Goal: Information Seeking & Learning: Check status

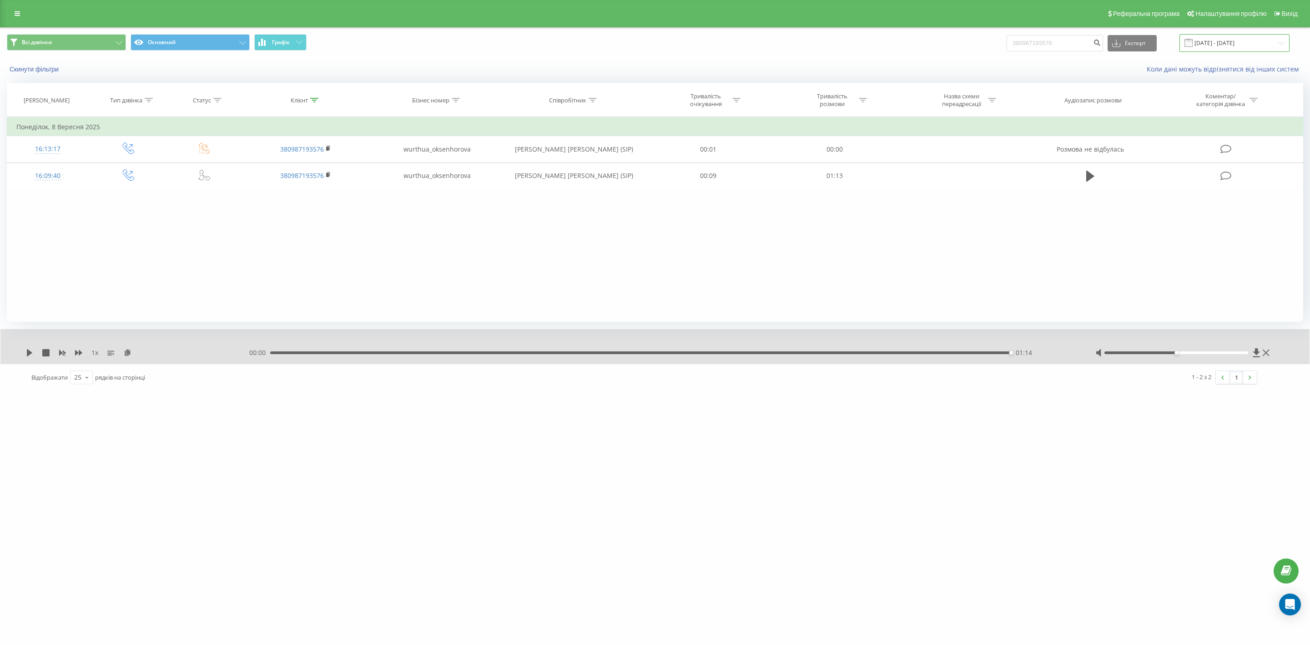
click at [1272, 40] on input "22.06.2025 - 22.09.2025" at bounding box center [1234, 43] width 110 height 18
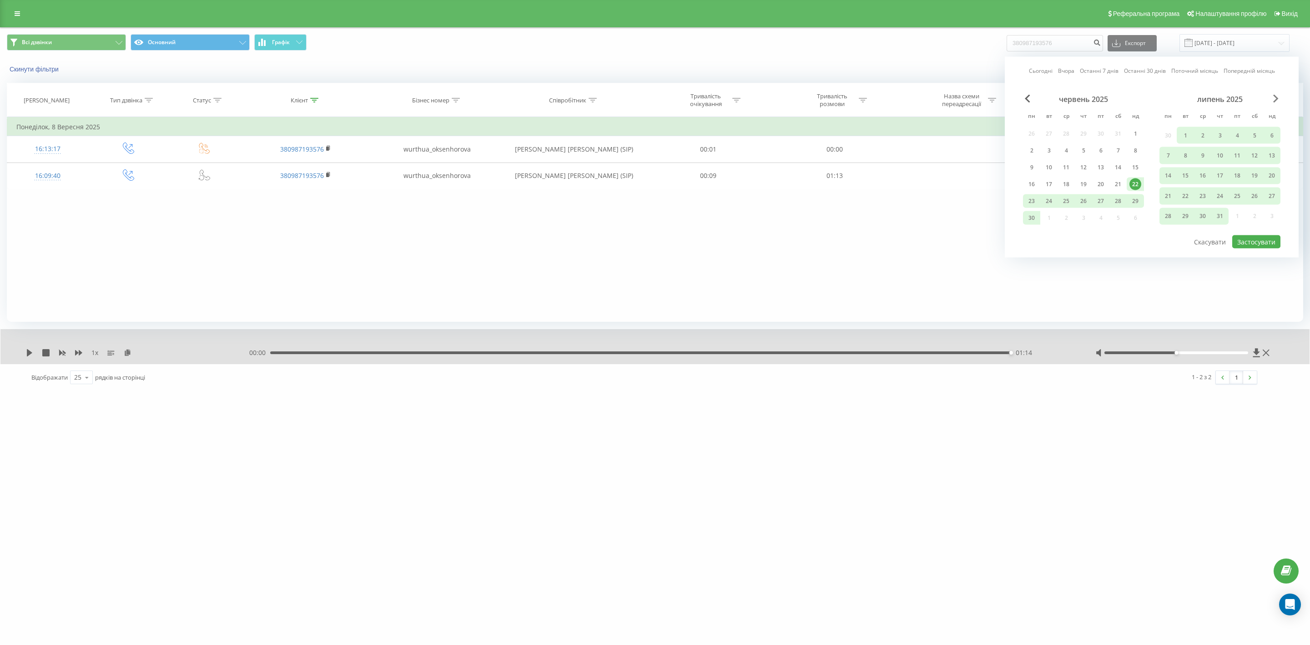
click at [1275, 96] on span "Next Month" at bounding box center [1275, 99] width 5 height 8
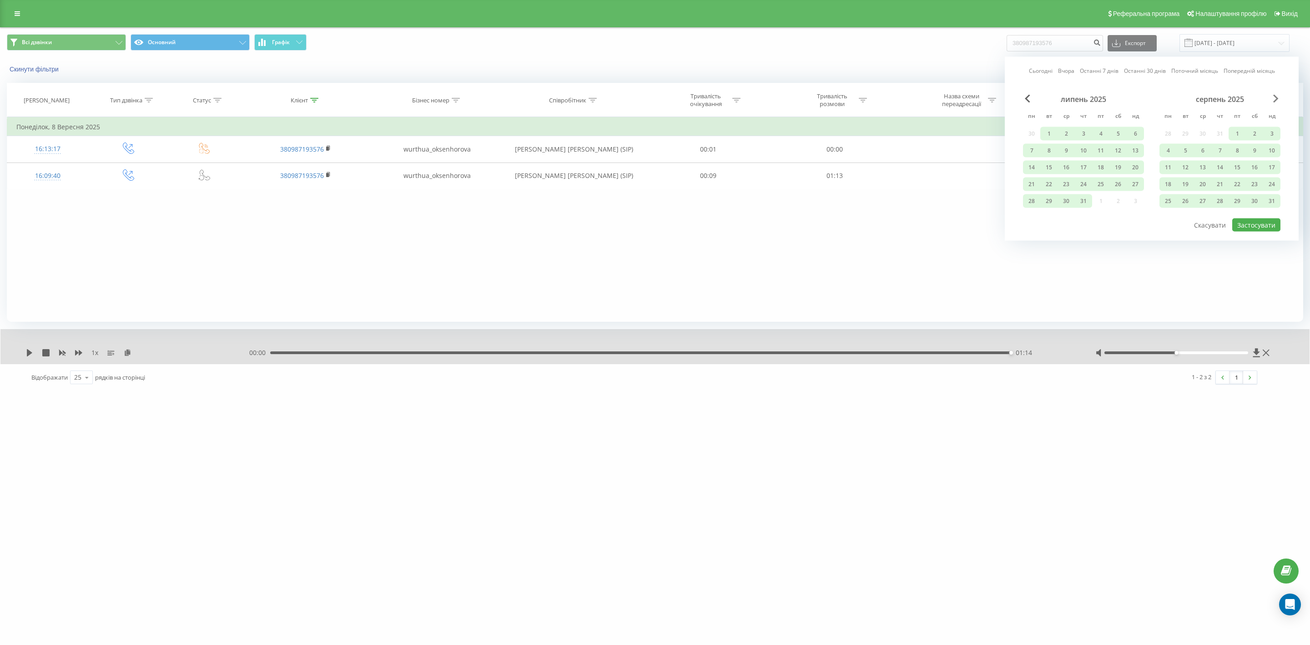
click at [1275, 96] on span "Next Month" at bounding box center [1275, 99] width 5 height 8
click at [1169, 178] on div "22" at bounding box center [1168, 184] width 12 height 12
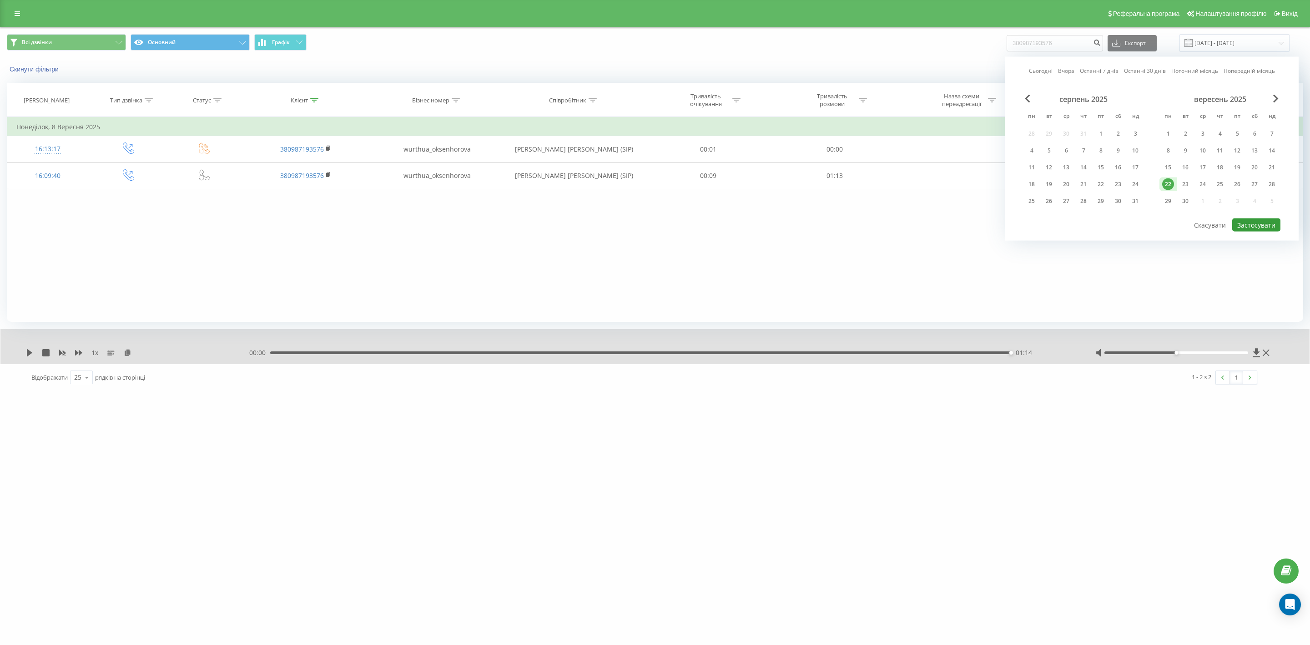
click at [1250, 219] on button "Застосувати" at bounding box center [1256, 224] width 48 height 13
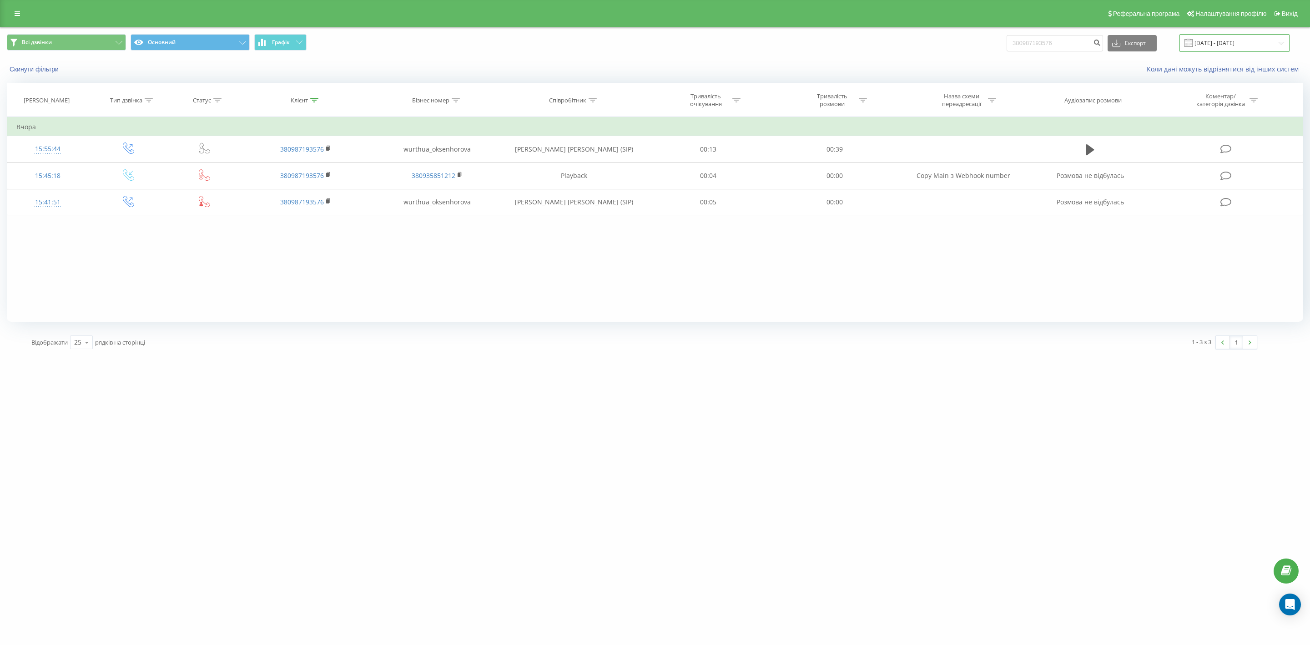
click at [1220, 42] on input "22.09.2025 - 22.09.2025" at bounding box center [1234, 43] width 110 height 18
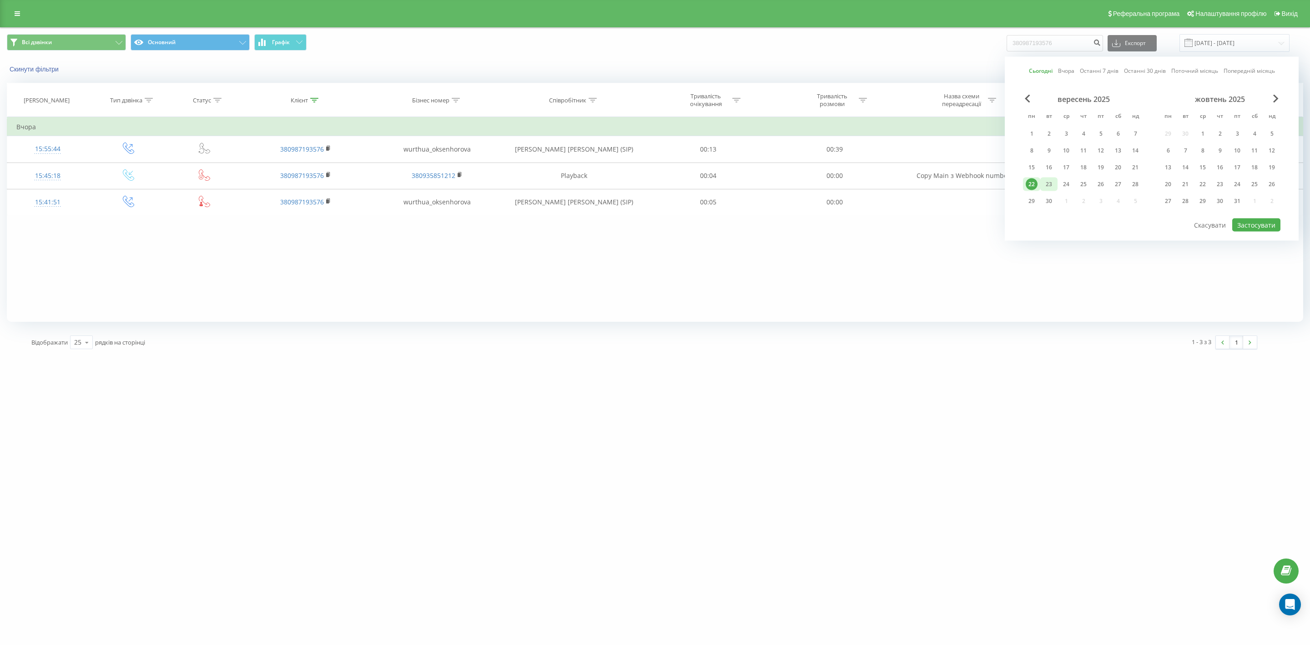
click at [1047, 180] on div "23" at bounding box center [1049, 184] width 12 height 12
click at [1245, 220] on button "Застосувати" at bounding box center [1256, 224] width 48 height 13
type input "23.09.2025 - 23.09.2025"
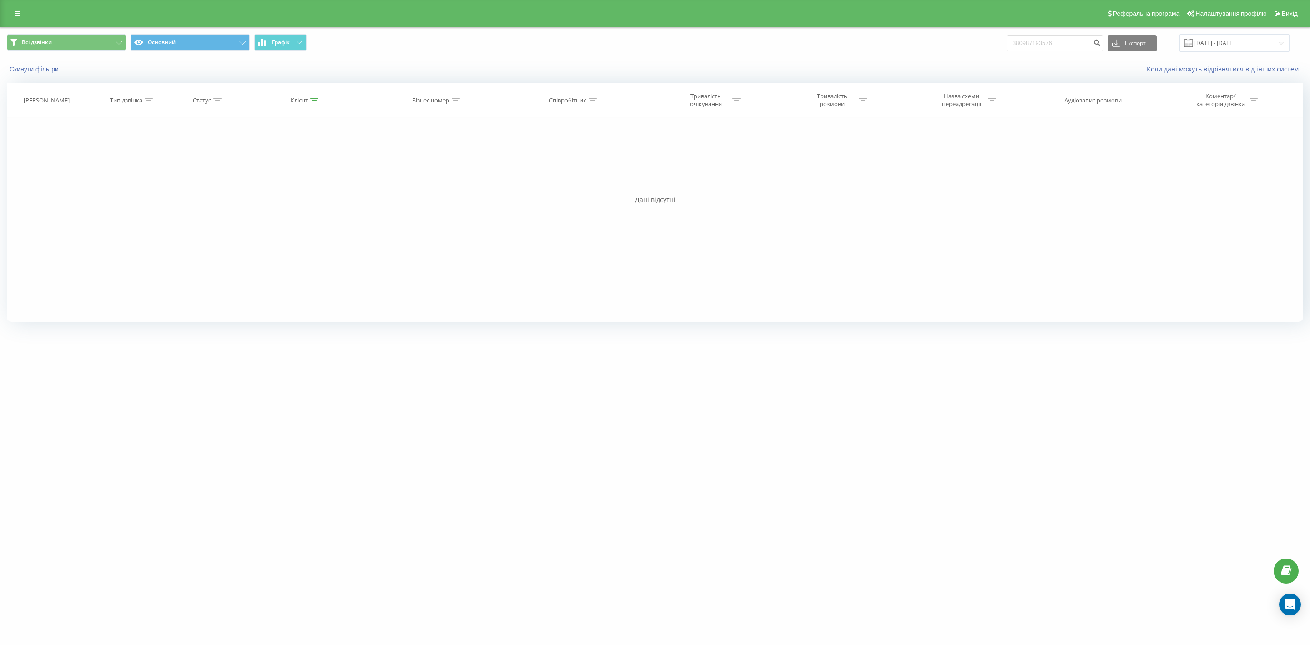
click at [594, 100] on icon at bounding box center [593, 100] width 8 height 5
click at [583, 145] on div at bounding box center [569, 144] width 65 height 9
click at [593, 243] on div "Містить" at bounding box center [573, 244] width 79 height 15
click at [577, 167] on input "text" at bounding box center [574, 165] width 80 height 16
type input "Оксенгорова"
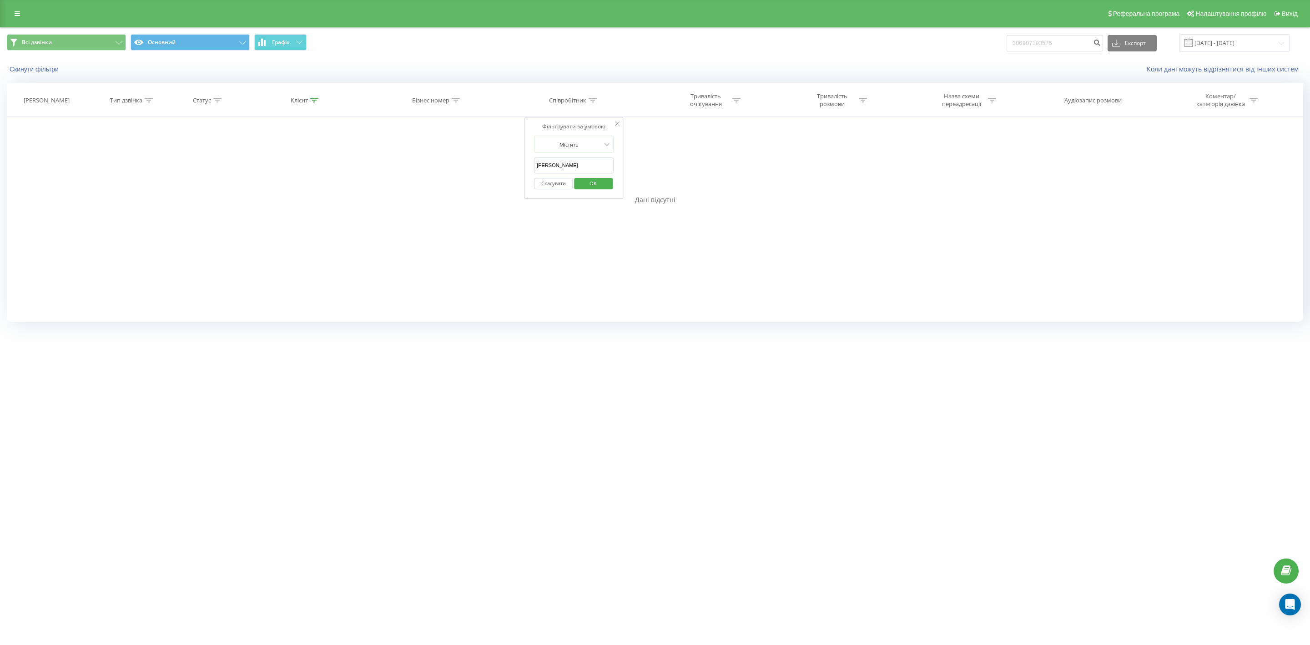
click at [602, 186] on span "OK" at bounding box center [592, 183] width 25 height 14
click at [57, 41] on button "Основний" at bounding box center [66, 42] width 119 height 16
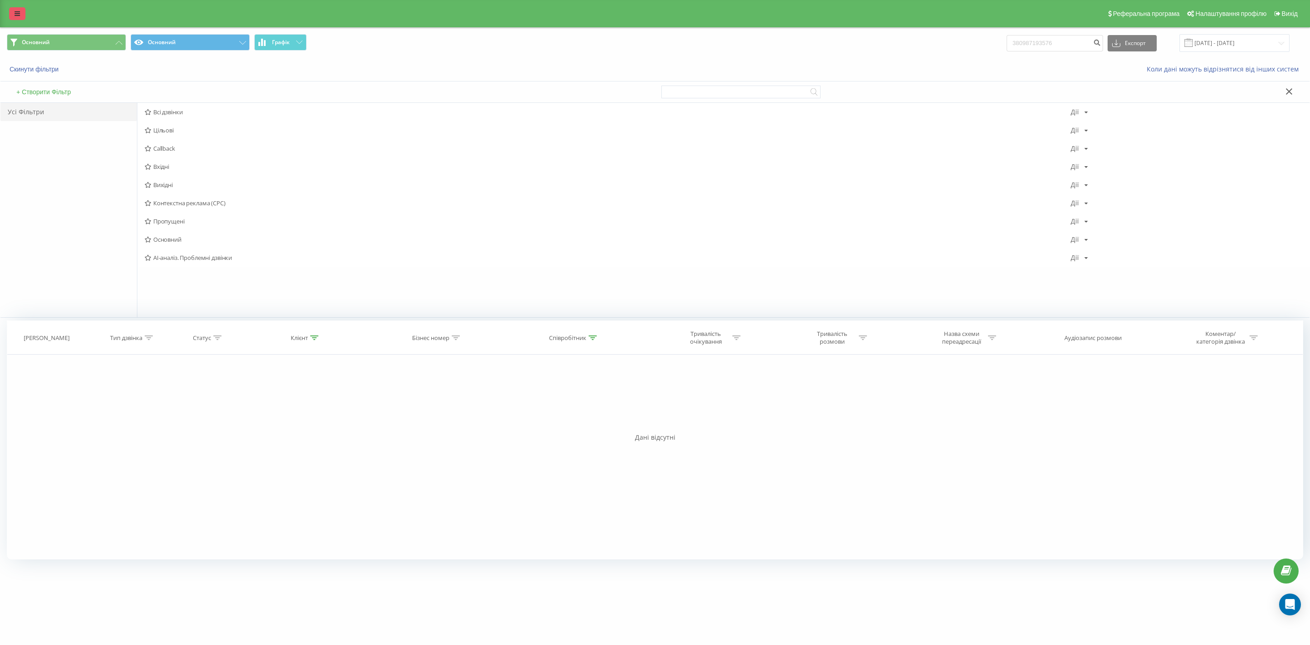
click at [14, 11] on link at bounding box center [17, 13] width 16 height 13
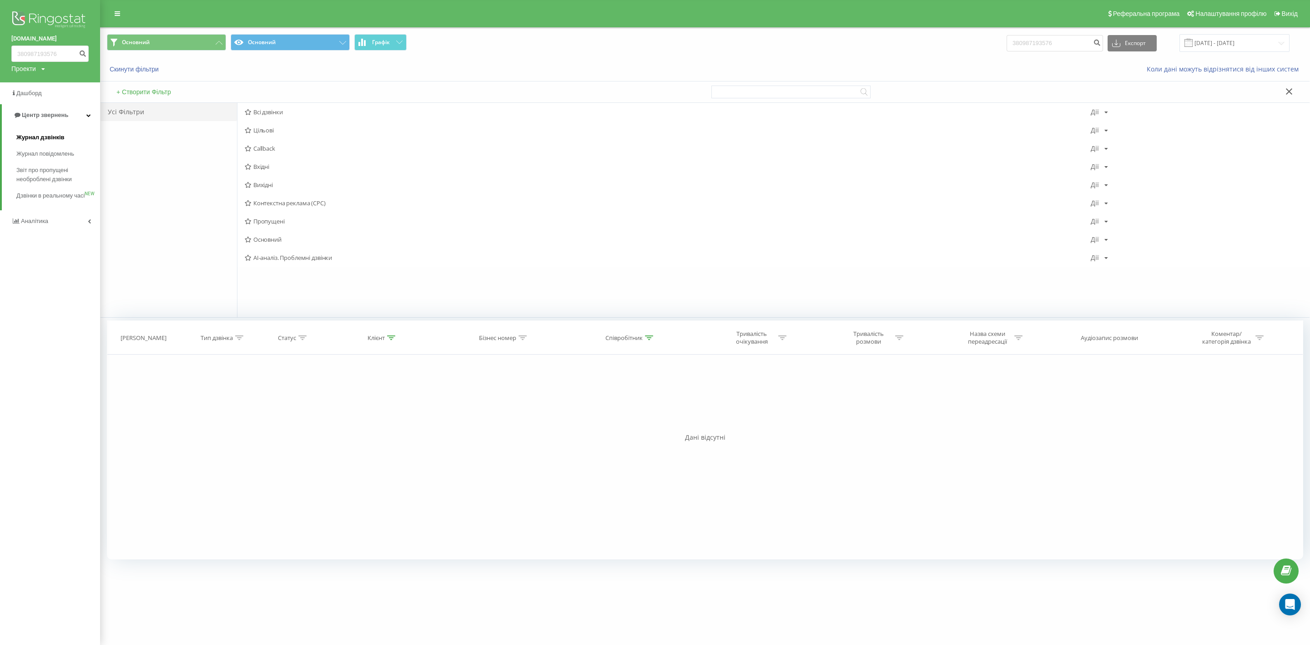
click at [40, 134] on span "Журнал дзвінків" at bounding box center [40, 137] width 48 height 9
click at [45, 131] on link "Журнал дзвінків" at bounding box center [58, 137] width 84 height 16
click at [1288, 90] on icon at bounding box center [1289, 91] width 7 height 6
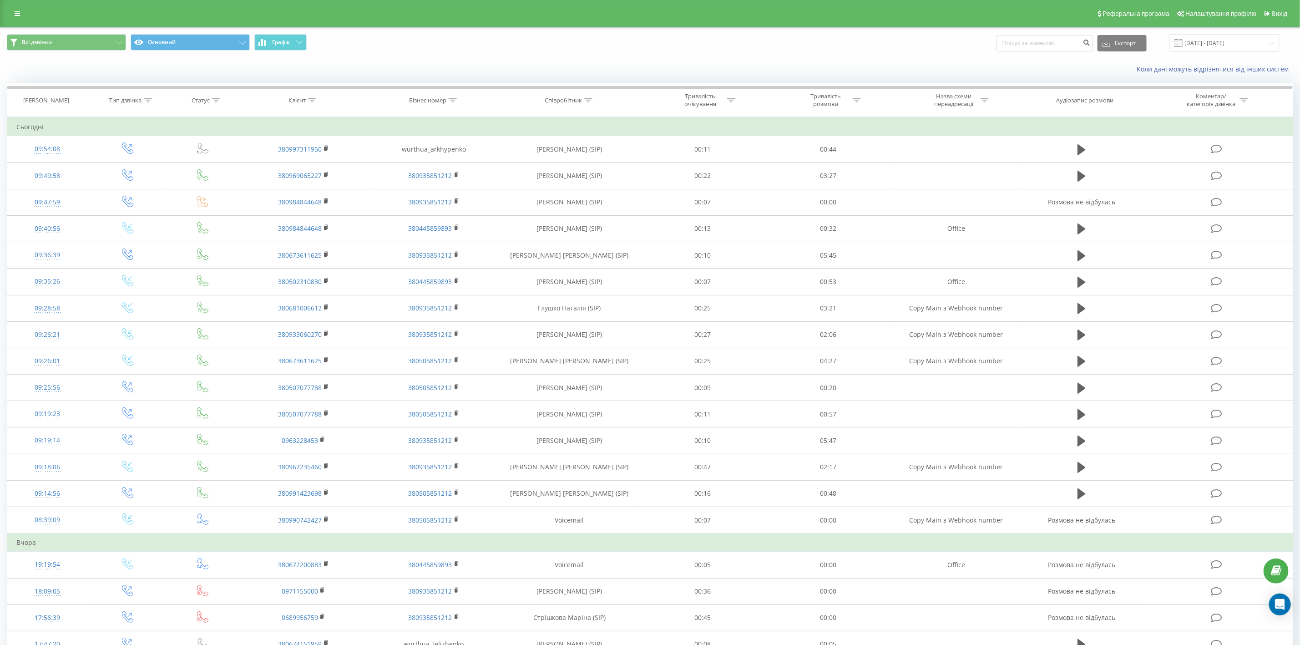
click at [587, 98] on icon at bounding box center [588, 100] width 8 height 5
click at [595, 169] on input "text" at bounding box center [569, 165] width 80 height 16
type input "Оксенгорова"
click at [593, 182] on span "OK" at bounding box center [588, 183] width 25 height 14
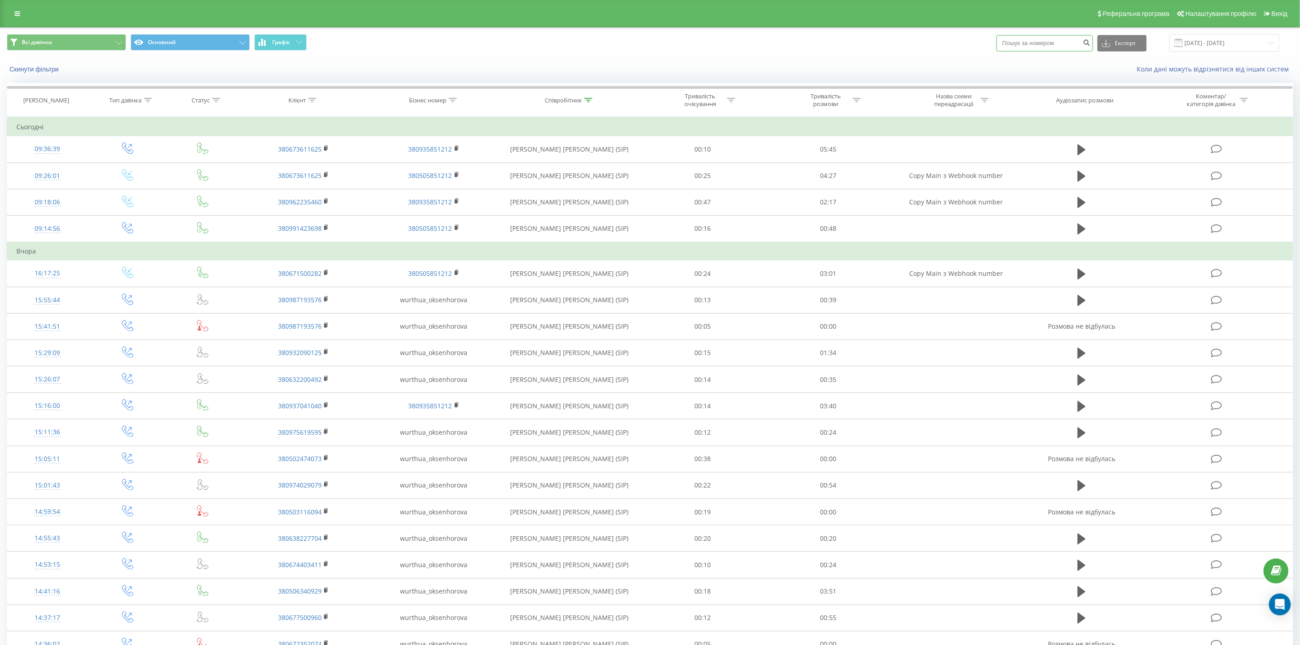
click at [1070, 43] on input at bounding box center [1044, 43] width 96 height 16
paste input "0734397090"
click at [1013, 44] on input "0734397090" at bounding box center [1044, 43] width 96 height 16
type input "380734397090"
click at [1209, 39] on input "23.08.2025 - 23.09.2025" at bounding box center [1224, 43] width 110 height 18
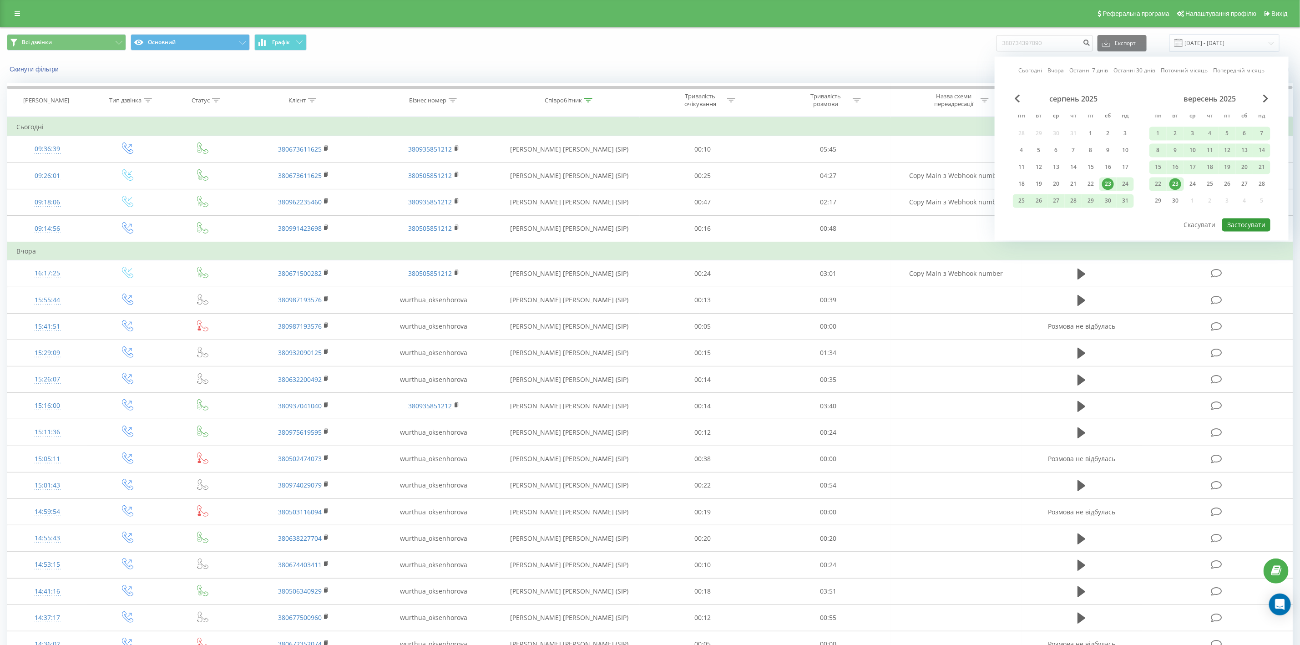
click at [1263, 220] on button "Застосувати" at bounding box center [1246, 224] width 48 height 13
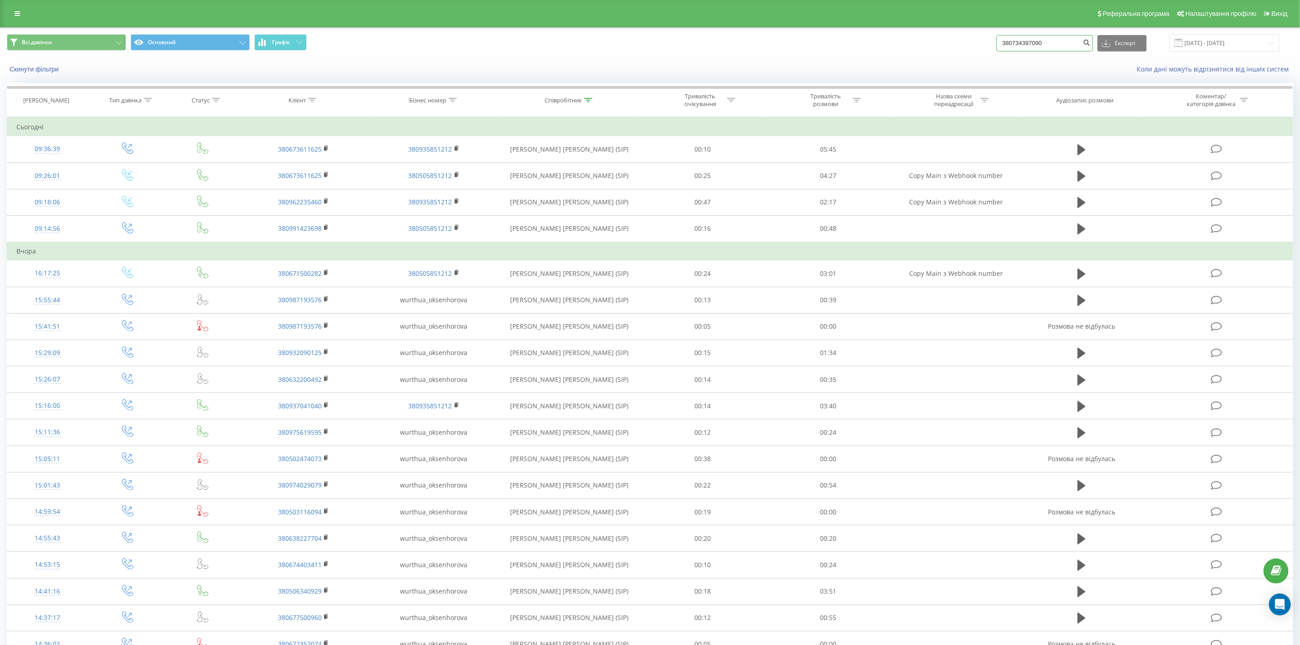
drag, startPoint x: 1068, startPoint y: 43, endPoint x: 979, endPoint y: 38, distance: 89.7
click at [979, 38] on div "Всі дзвінки Основний Графік 380734397090 Експорт .csv .xls .xlsx 23.08.2025 - 2…" at bounding box center [650, 43] width 1286 height 18
click at [1092, 38] on button "submit" at bounding box center [1086, 43] width 12 height 16
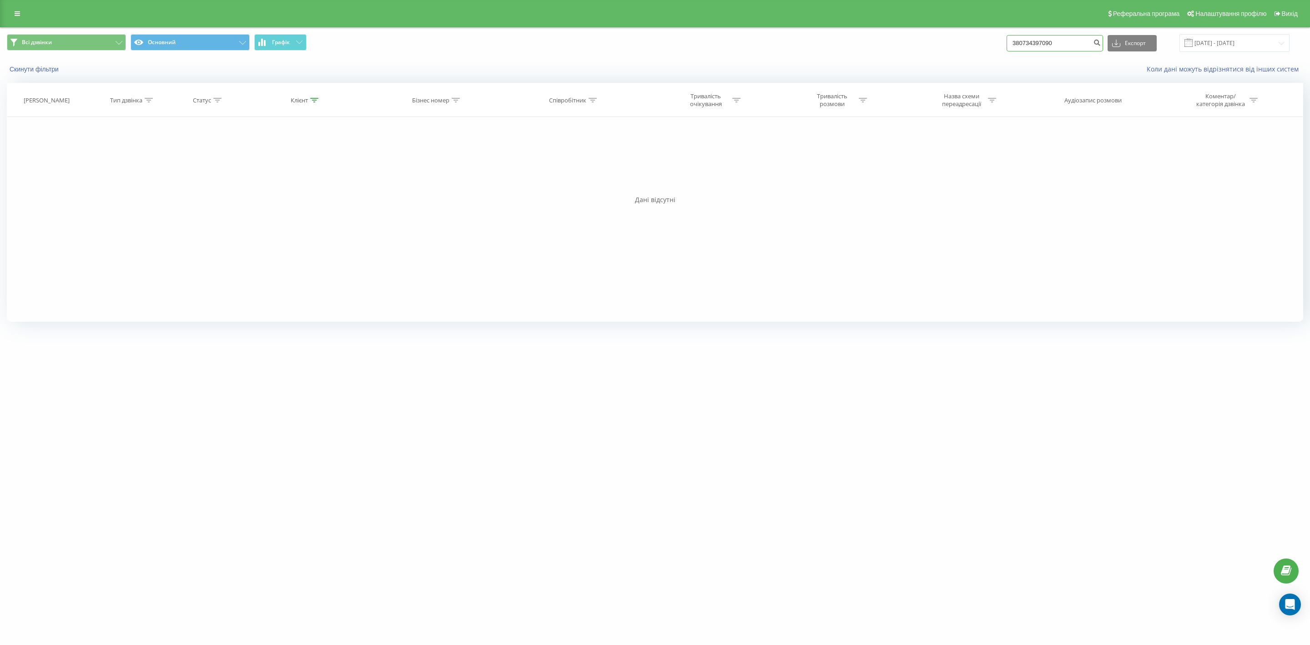
drag, startPoint x: 1073, startPoint y: 44, endPoint x: 981, endPoint y: 43, distance: 91.9
click at [981, 43] on div "Всі дзвінки Основний Графік 380734397090 Експорт .csv .xls .xlsx 23.06.2025 - 2…" at bounding box center [655, 43] width 1296 height 18
paste input "50231083"
type input "380502310830"
click at [1101, 44] on icon "submit" at bounding box center [1097, 41] width 8 height 5
